Goal: Task Accomplishment & Management: Use online tool/utility

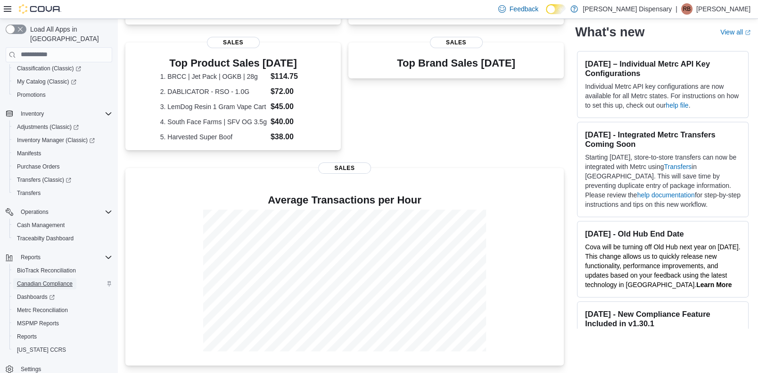
scroll to position [80, 0]
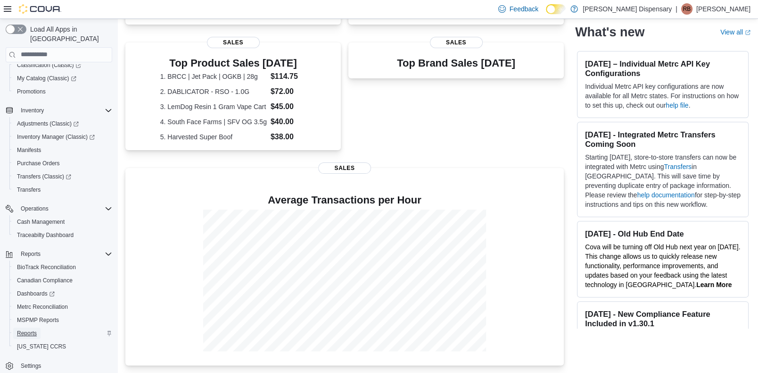
click at [33, 328] on span "Reports" at bounding box center [27, 332] width 20 height 11
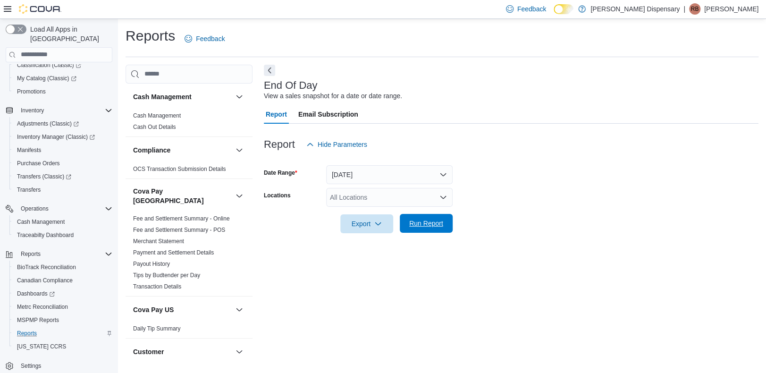
click at [429, 227] on span "Run Report" at bounding box center [426, 222] width 34 height 9
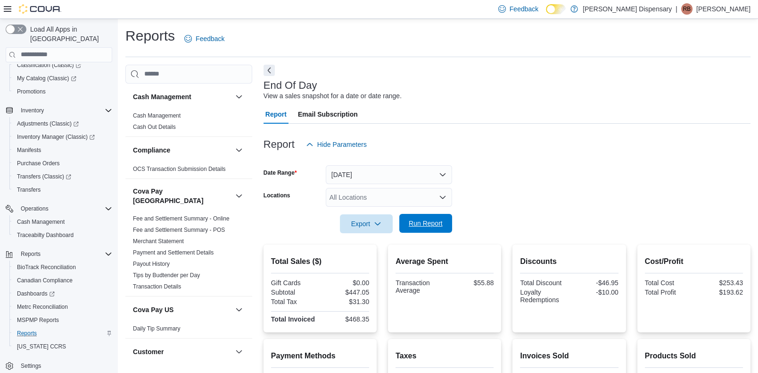
click at [419, 218] on span "Run Report" at bounding box center [426, 223] width 42 height 19
